Goal: Task Accomplishment & Management: Manage account settings

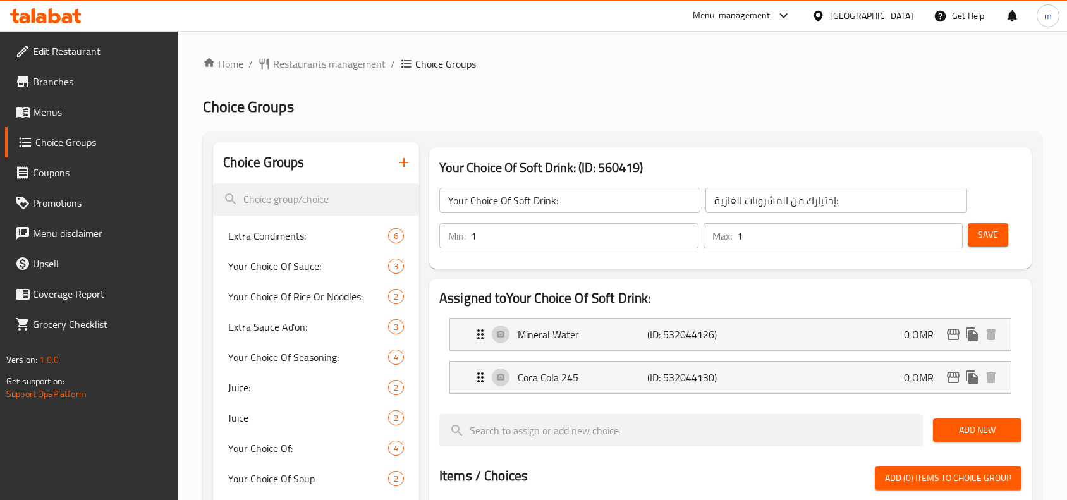
scroll to position [79, 0]
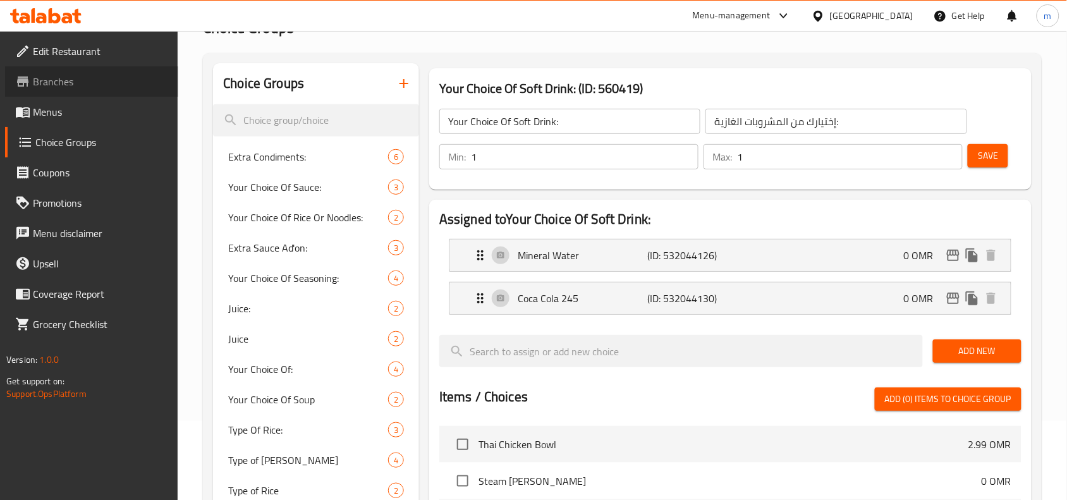
click at [71, 68] on link "Branches" at bounding box center [91, 81] width 173 height 30
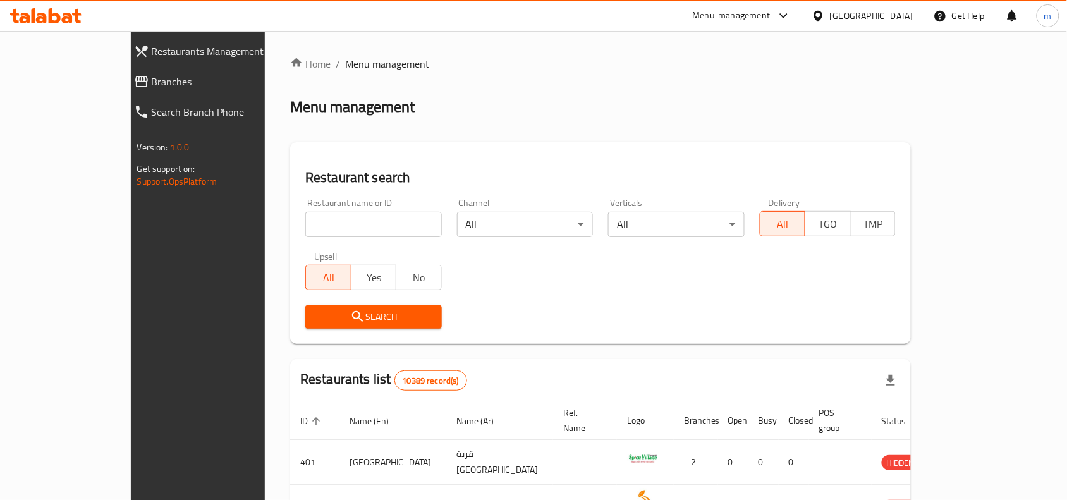
drag, startPoint x: 83, startPoint y: 84, endPoint x: 26, endPoint y: 99, distance: 59.4
click at [152, 84] on span "Branches" at bounding box center [225, 81] width 147 height 15
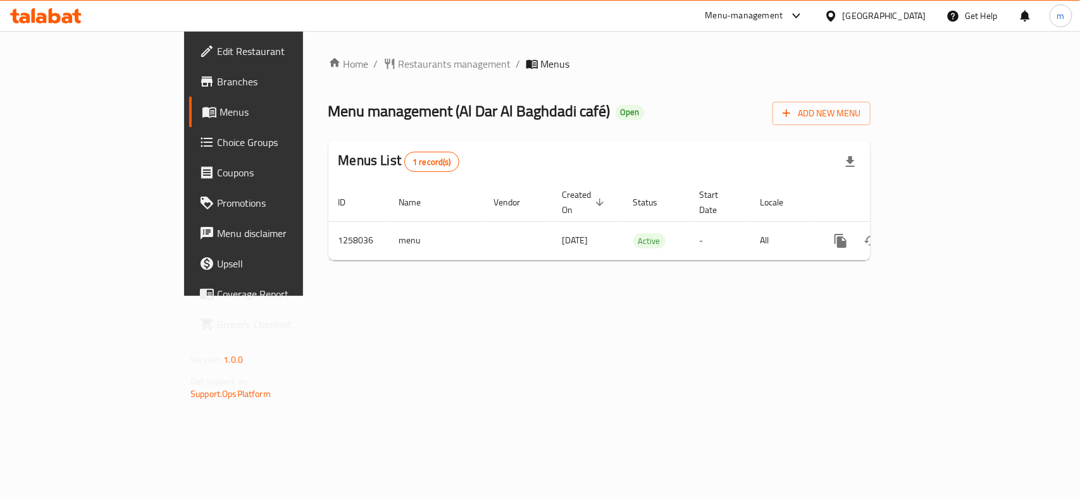
click at [217, 135] on span "Choice Groups" at bounding box center [285, 142] width 137 height 15
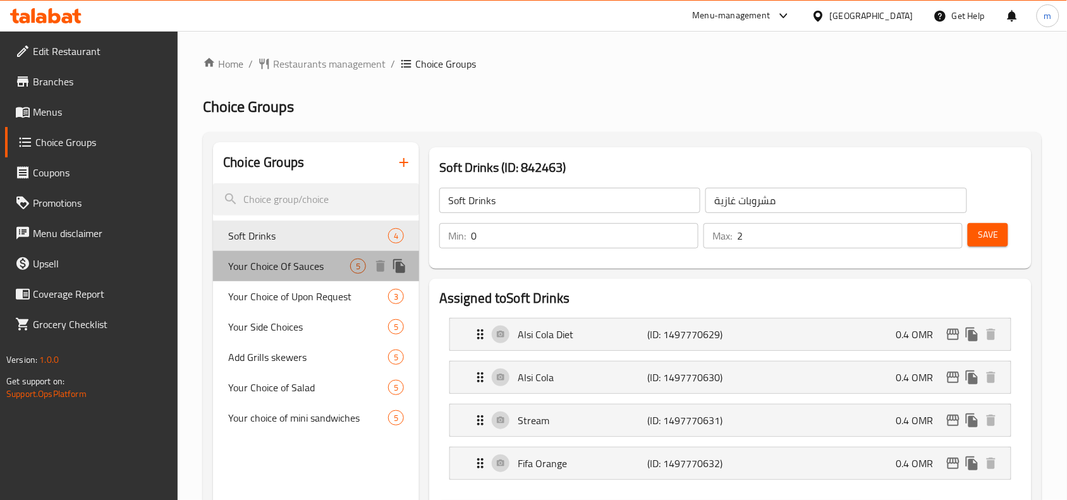
click at [276, 266] on span "Your Choice Of Sauces" at bounding box center [289, 266] width 122 height 15
type input "Your Choice Of Sauces"
type input "اختيارك من الصوص"
type input "1"
